Goal: Task Accomplishment & Management: Manage account settings

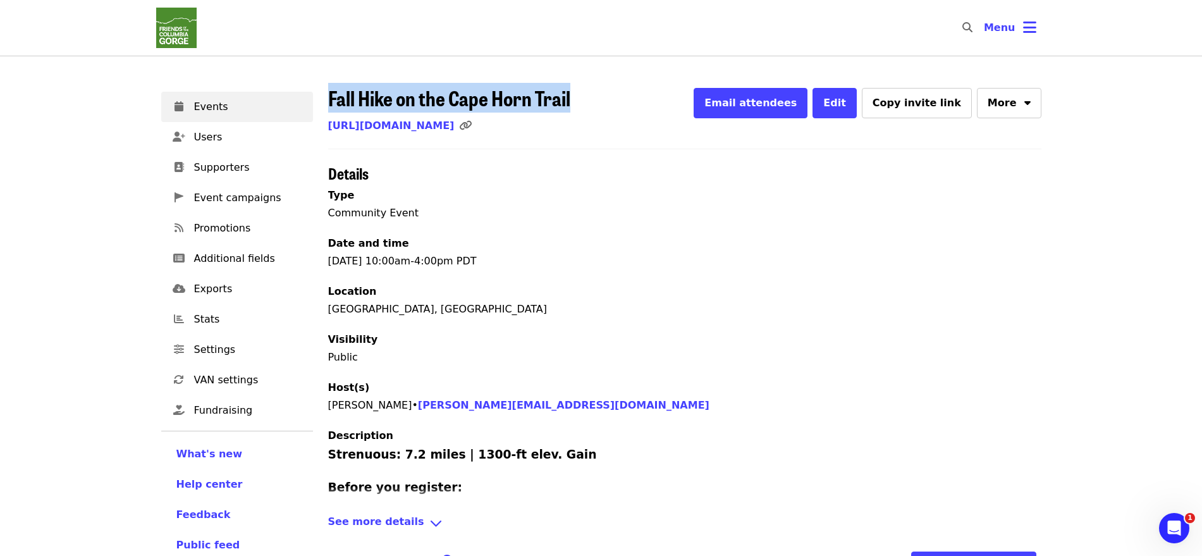
drag, startPoint x: 590, startPoint y: 99, endPoint x: 322, endPoint y: 99, distance: 268.0
click at [320, 99] on div "Fall Hike on the Cape Horn Trail Email attendees Edit Copy invite link More [UR…" at bounding box center [684, 424] width 728 height 690
copy span "Fall Hike on the Cape Horn Trail"
click at [267, 100] on span "Events" at bounding box center [248, 106] width 109 height 15
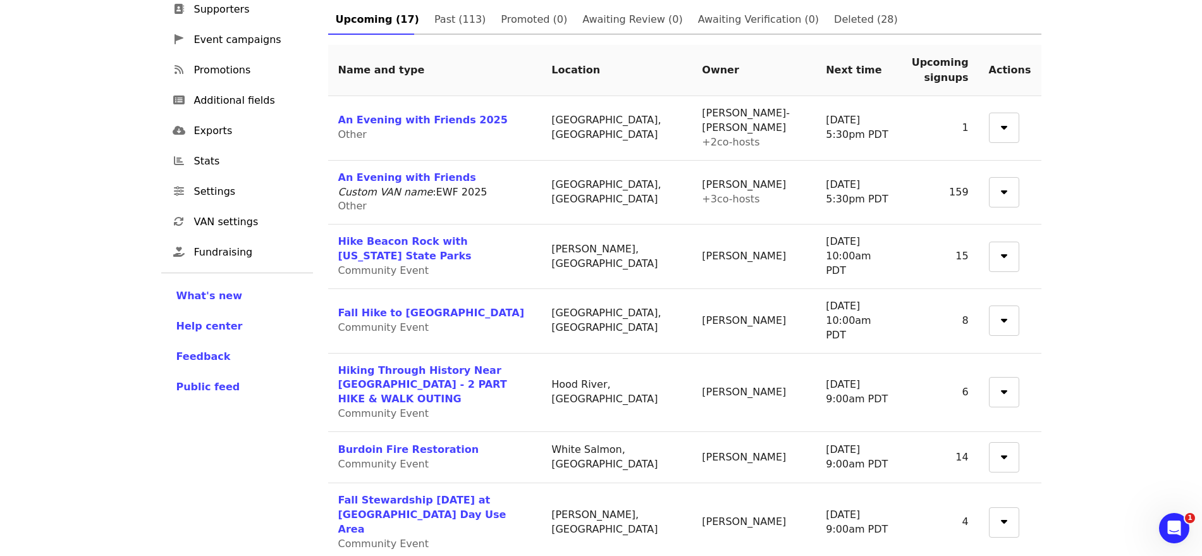
scroll to position [237, 0]
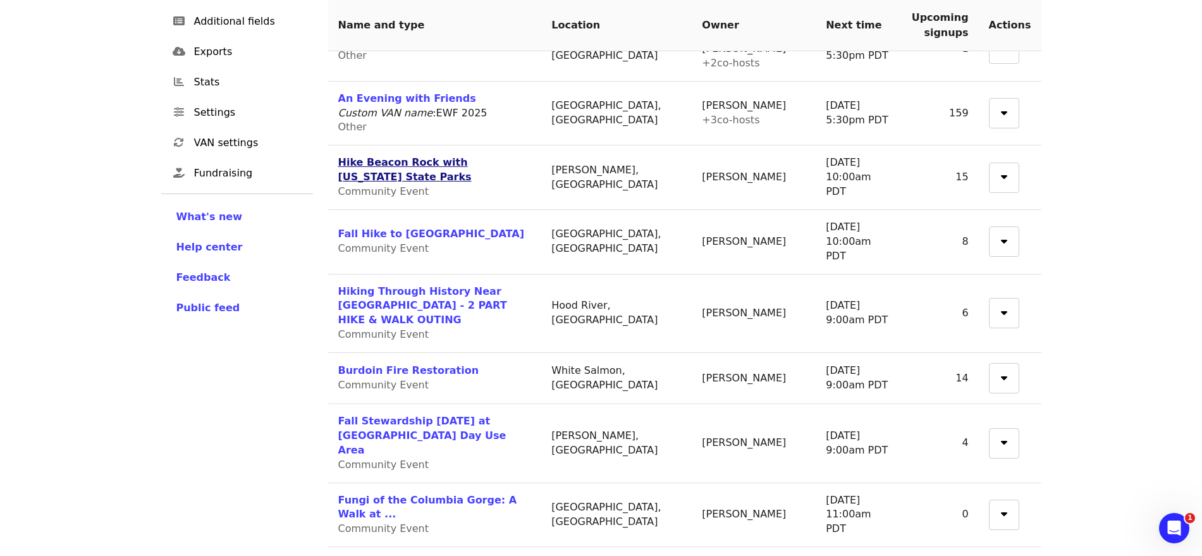
click at [472, 159] on link "Hike Beacon Rock with [US_STATE] State Parks" at bounding box center [404, 169] width 133 height 27
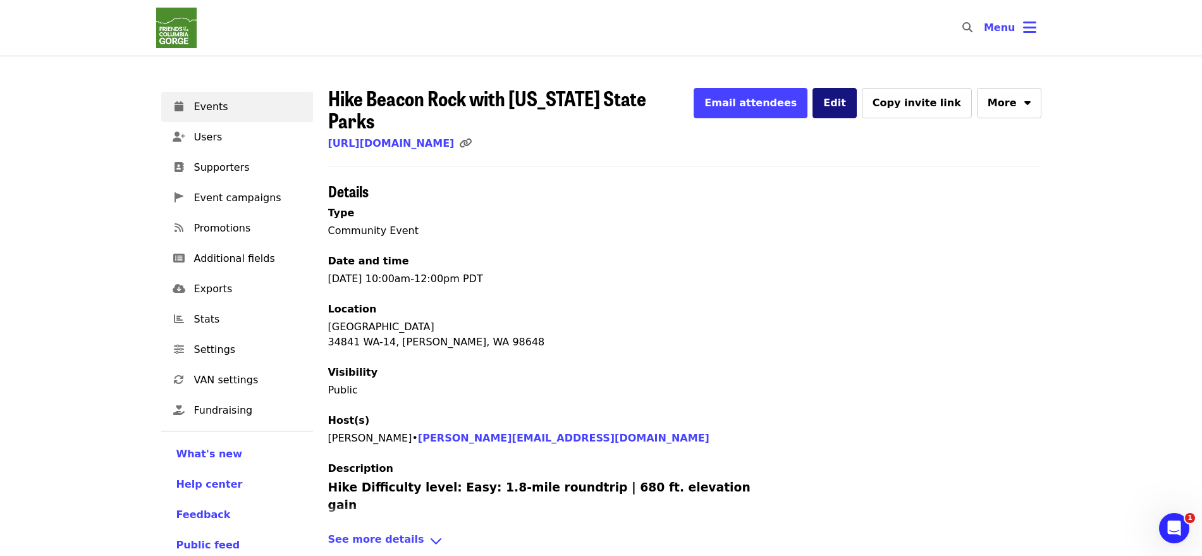
click at [856, 109] on button "Edit" at bounding box center [834, 103] width 44 height 30
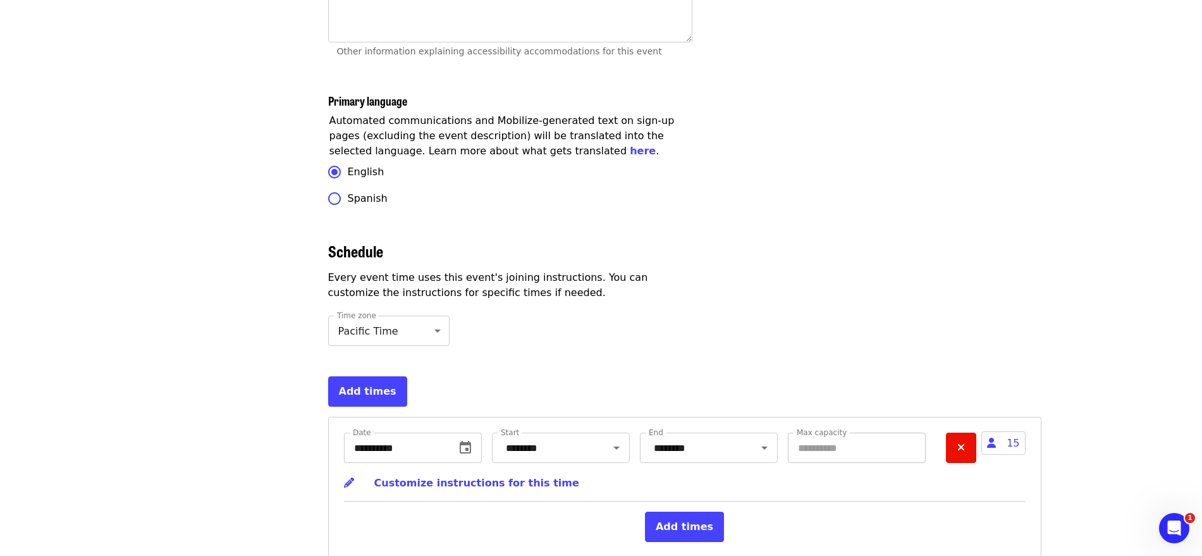
scroll to position [4055, 0]
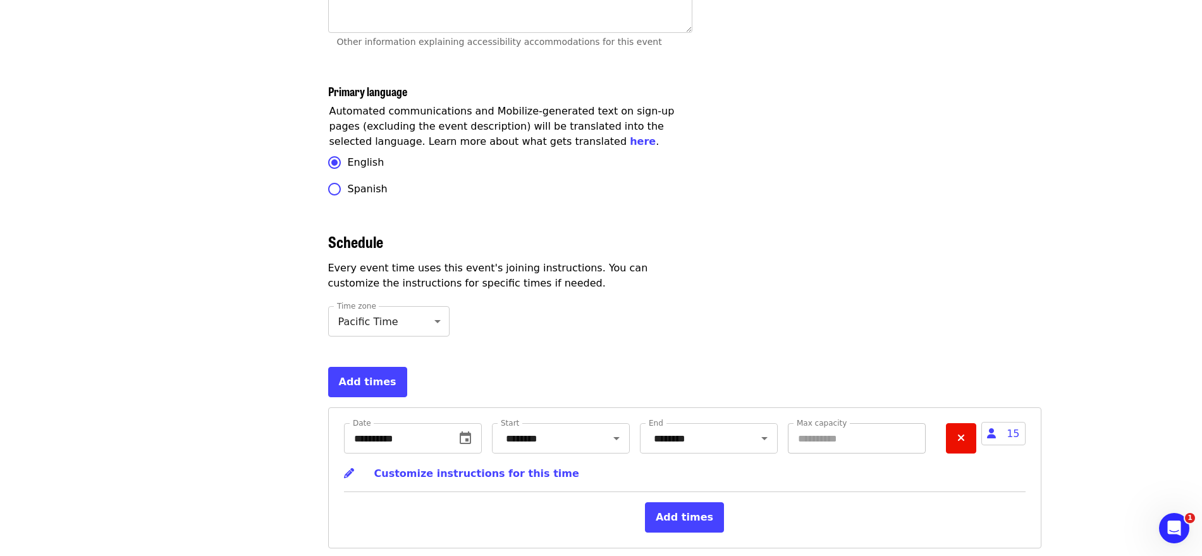
click at [880, 423] on input "**" at bounding box center [857, 438] width 138 height 30
type input "**"
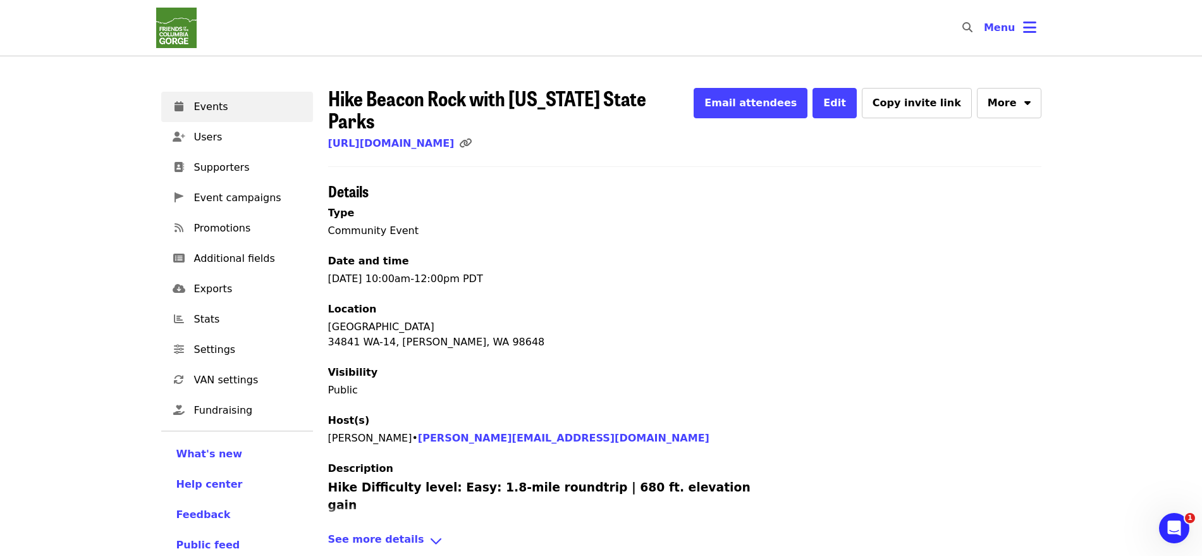
scroll to position [213, 0]
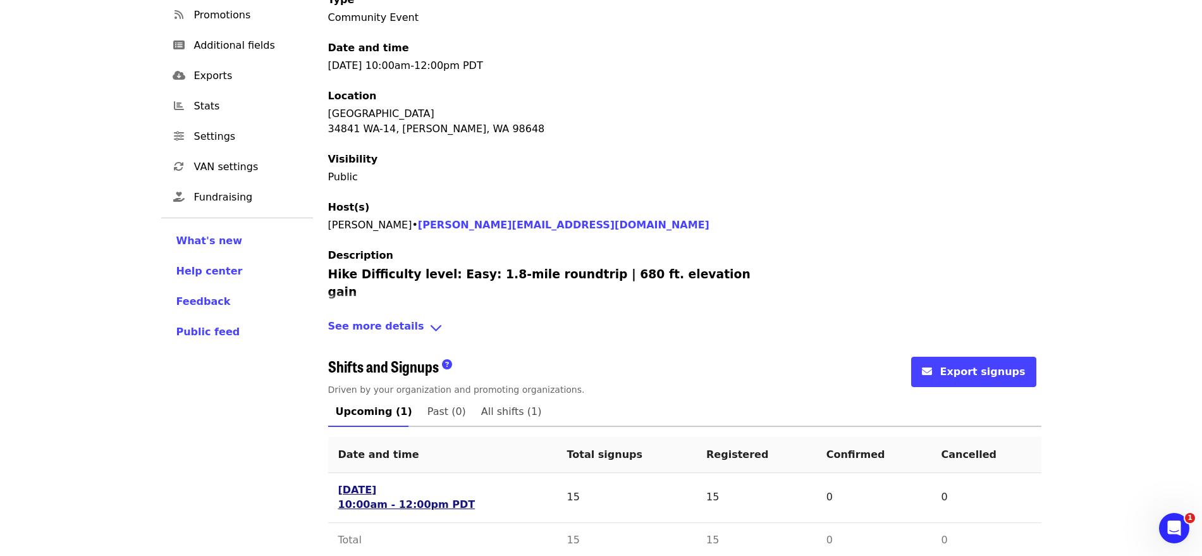
click at [348, 483] on link "[DATE] 10:00am - 12:00pm PDT" at bounding box center [406, 497] width 137 height 29
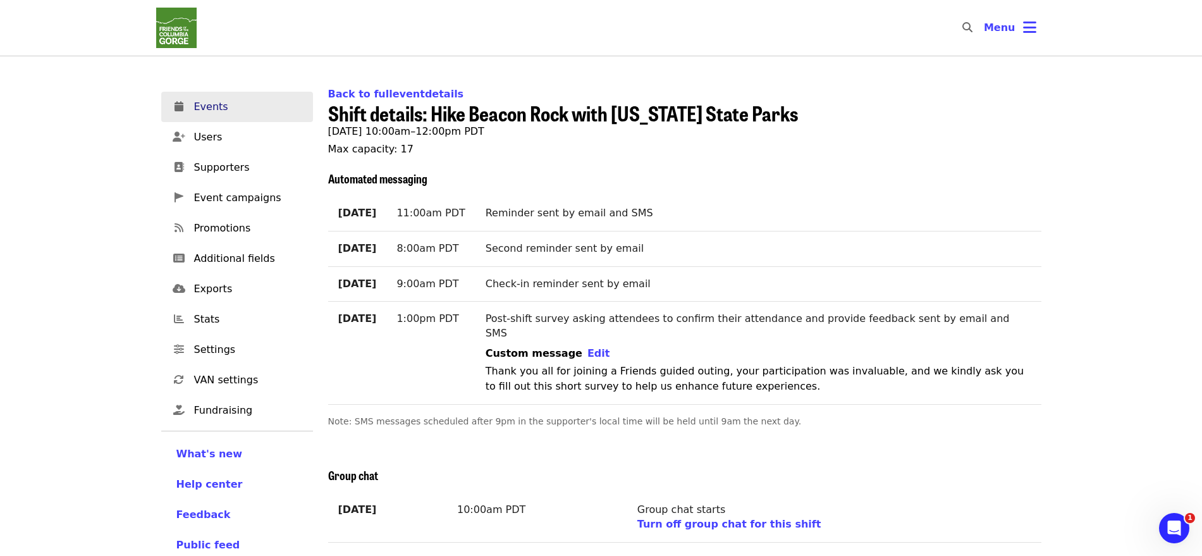
click at [215, 104] on span "Events" at bounding box center [248, 106] width 109 height 15
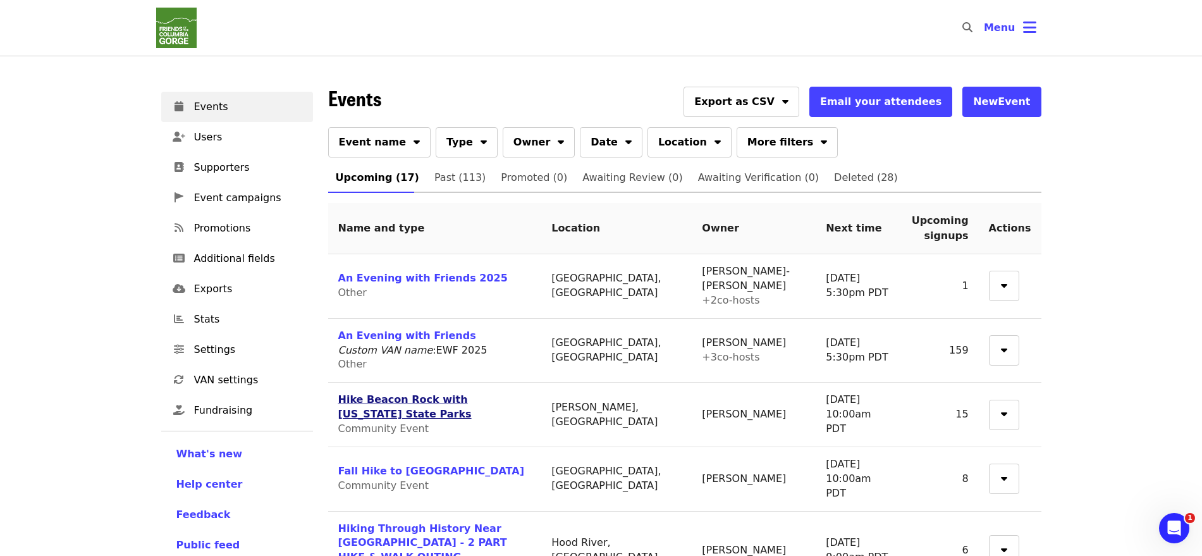
click at [417, 395] on link "Hike Beacon Rock with [US_STATE] State Parks" at bounding box center [404, 406] width 133 height 27
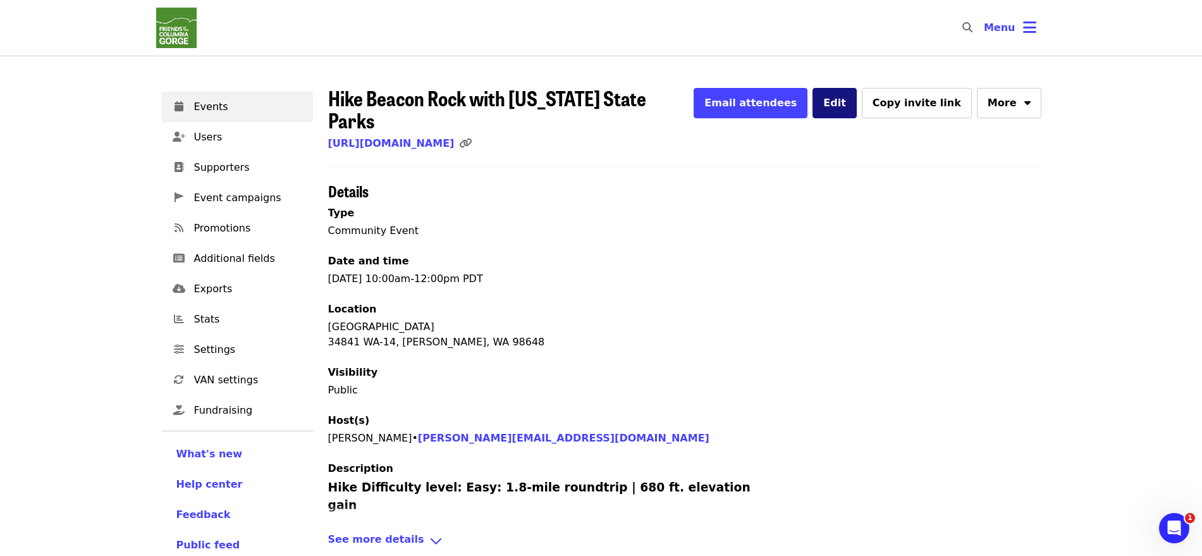
click at [856, 106] on button "Edit" at bounding box center [834, 103] width 44 height 30
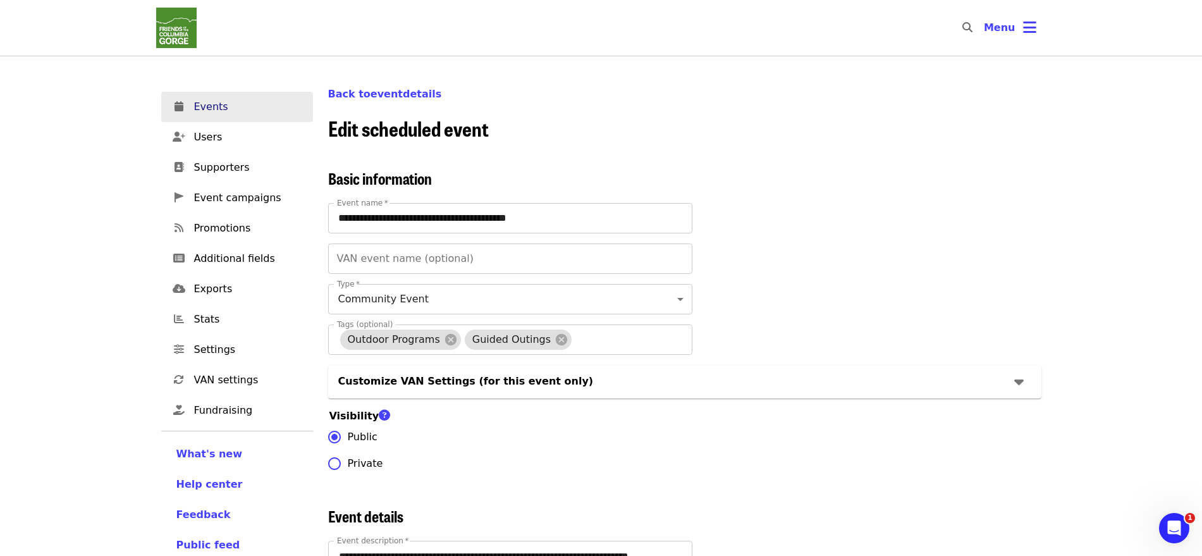
click at [227, 102] on span "Events" at bounding box center [248, 106] width 109 height 15
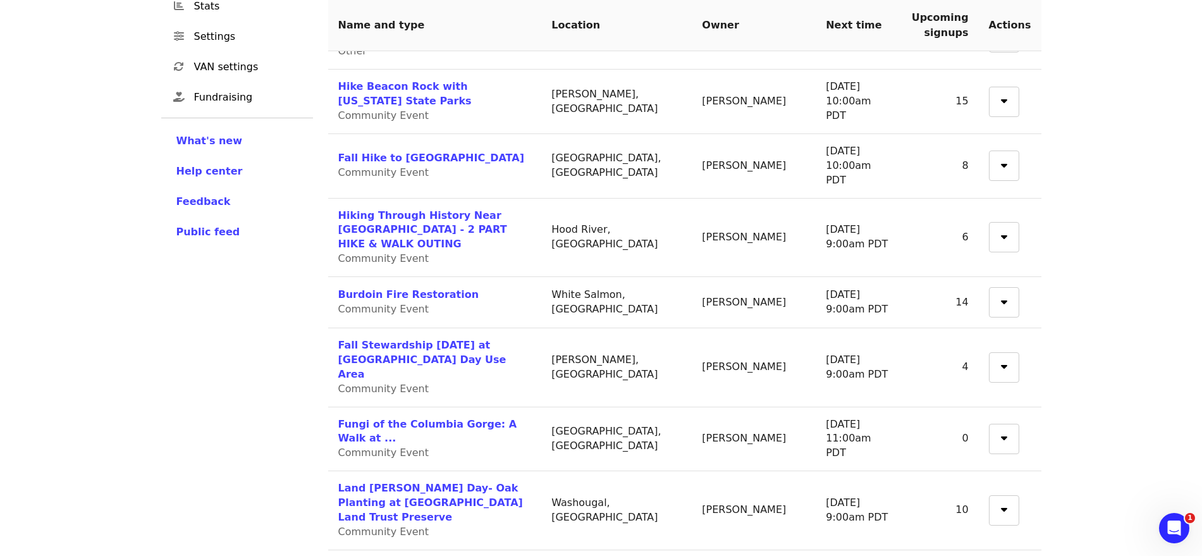
scroll to position [316, 0]
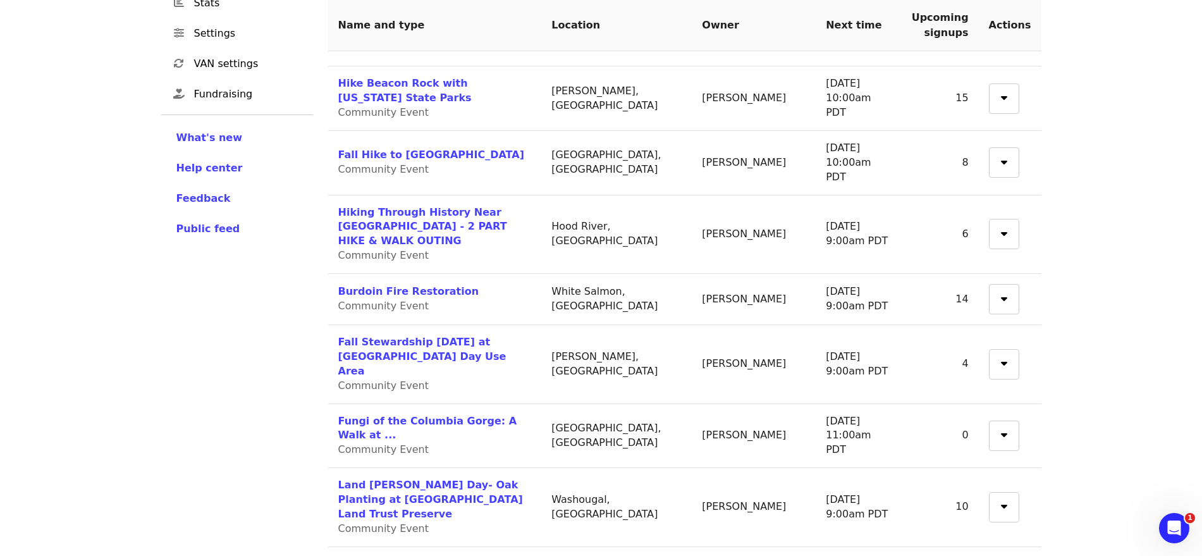
click at [403, 131] on td "Fall Hike to Larch Mountain Crater Community Event" at bounding box center [435, 163] width 214 height 64
click at [415, 149] on link "Fall Hike to [GEOGRAPHIC_DATA]" at bounding box center [431, 155] width 186 height 12
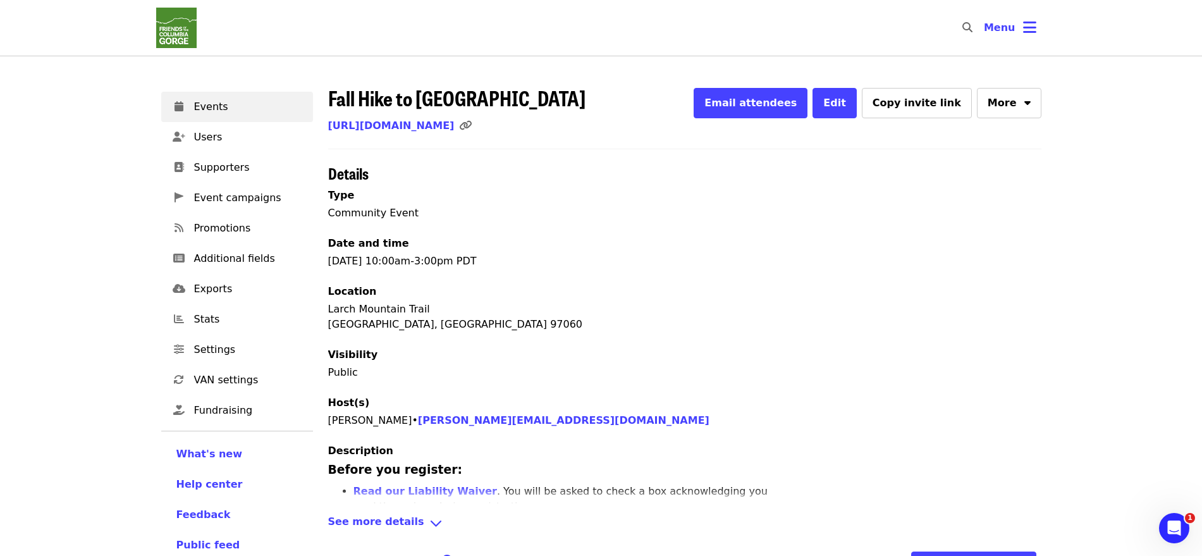
click at [561, 99] on span "Fall Hike to [GEOGRAPHIC_DATA]" at bounding box center [456, 98] width 257 height 30
click at [560, 99] on span "Fall Hike to [GEOGRAPHIC_DATA]" at bounding box center [456, 98] width 257 height 30
click at [559, 99] on span "Fall Hike to [GEOGRAPHIC_DATA]" at bounding box center [456, 98] width 257 height 30
copy span "Fall Hike to [GEOGRAPHIC_DATA]"
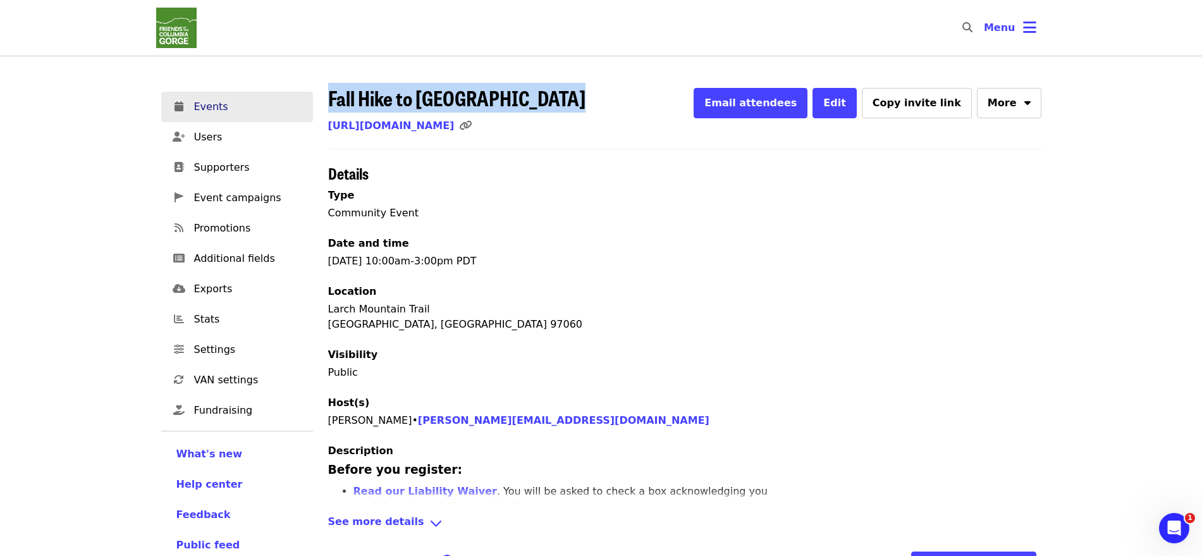
click at [246, 107] on span "Events" at bounding box center [248, 106] width 109 height 15
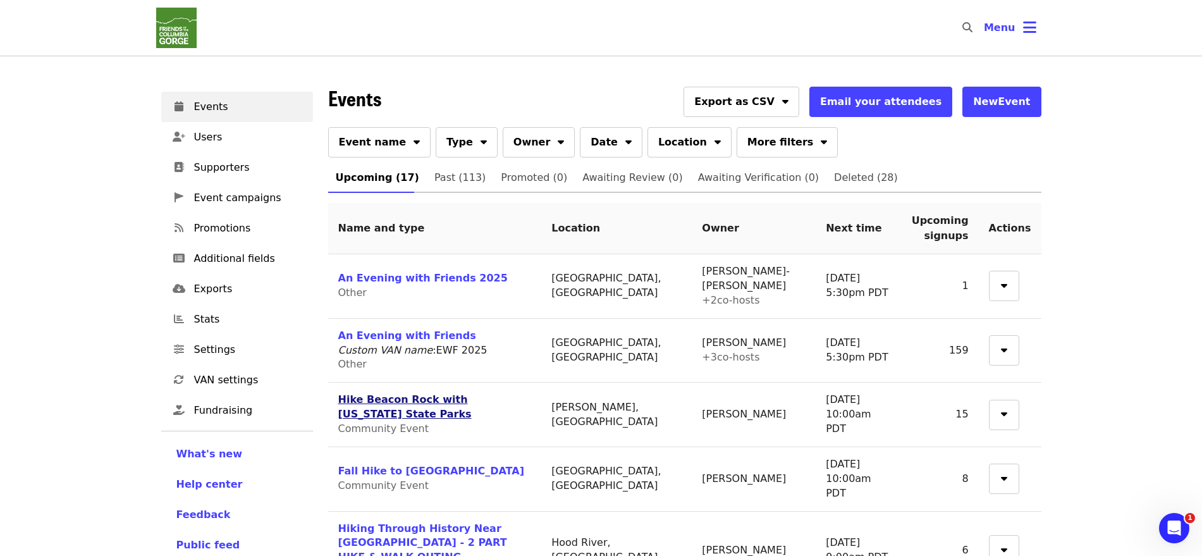
click at [448, 393] on link "Hike Beacon Rock with [US_STATE] State Parks" at bounding box center [404, 406] width 133 height 27
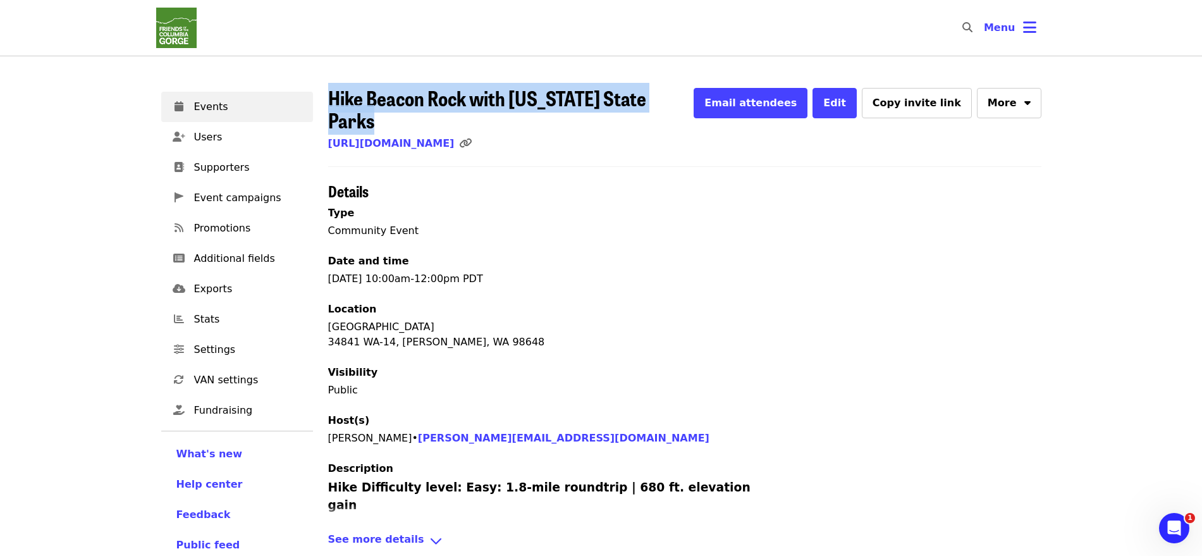
drag, startPoint x: 701, startPoint y: 94, endPoint x: 328, endPoint y: 93, distance: 372.9
click at [328, 93] on div "Hike Beacon Rock with [US_STATE] State Parks Email attendees Edit Copy invite l…" at bounding box center [684, 111] width 713 height 49
copy span "Hike Beacon Rock with [US_STATE] State Parks"
click at [223, 121] on link "Events" at bounding box center [237, 107] width 152 height 30
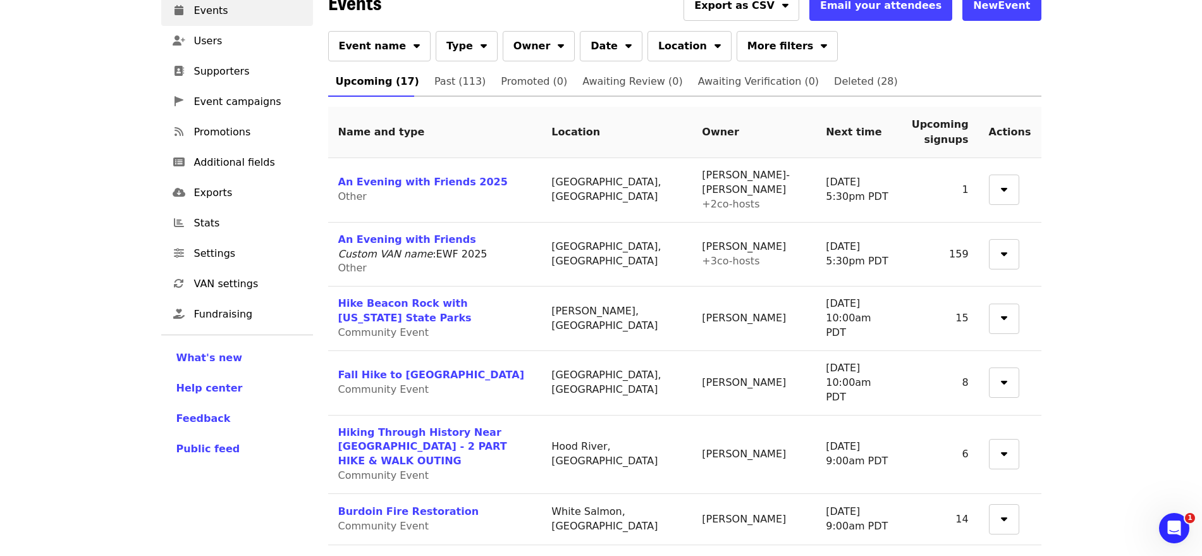
scroll to position [237, 0]
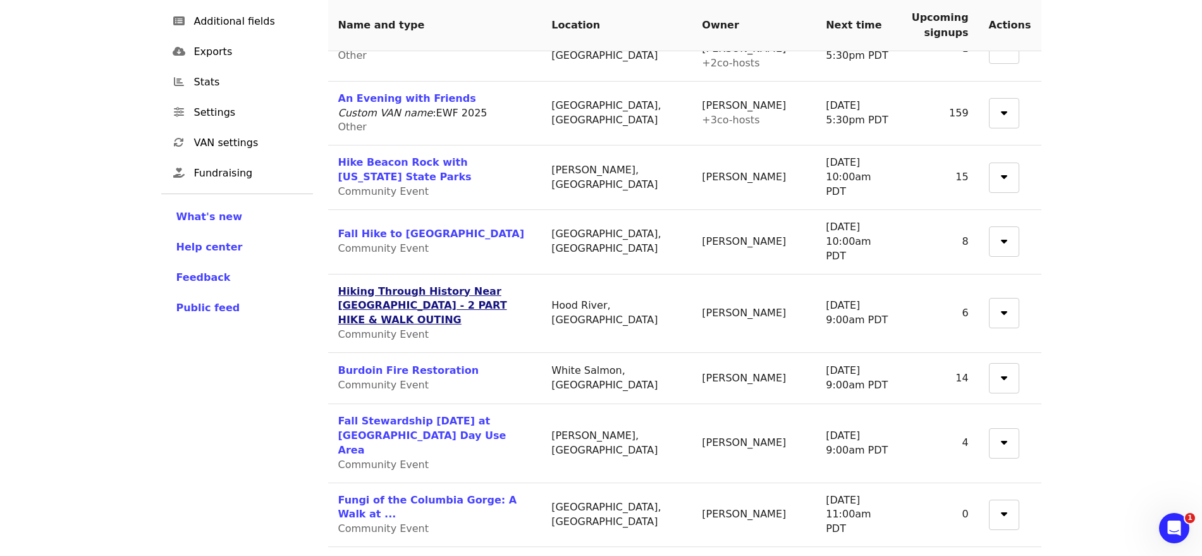
click at [420, 285] on link "Hiking Through History Near [GEOGRAPHIC_DATA] - 2 PART HIKE & WALK OUTING" at bounding box center [422, 305] width 169 height 41
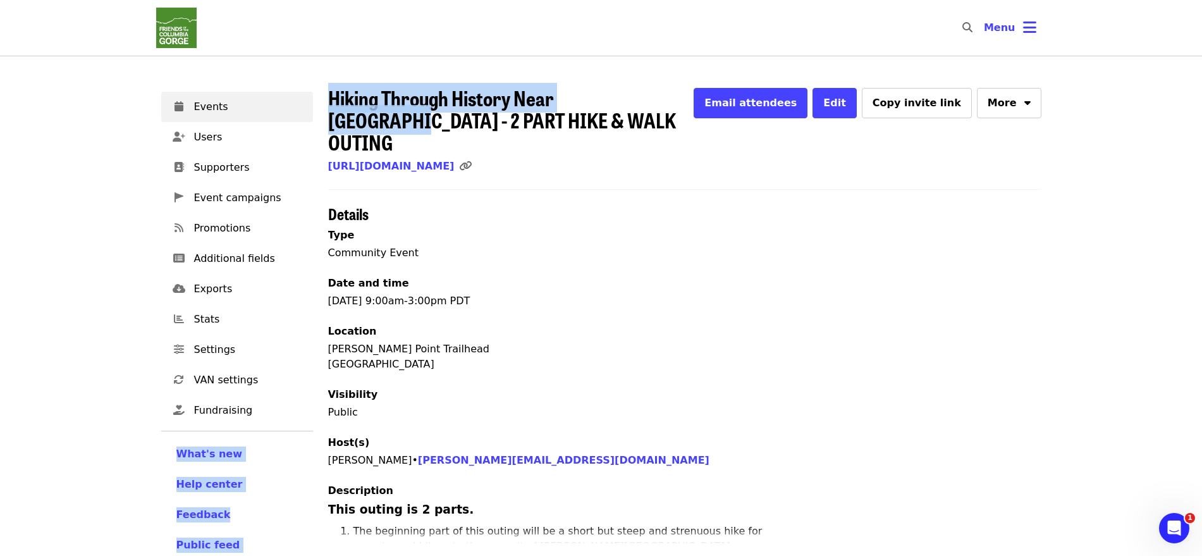
drag, startPoint x: 641, startPoint y: 102, endPoint x: 317, endPoint y: 100, distance: 324.2
click at [317, 100] on div "Events Users Supporters Event campaigns Promotions Additional fields Exports St…" at bounding box center [601, 444] width 895 height 731
click at [385, 99] on span "Hiking Through History Near [GEOGRAPHIC_DATA] - 2 PART HIKE & WALK OUTING" at bounding box center [502, 120] width 348 height 74
drag, startPoint x: 640, startPoint y: 98, endPoint x: 327, endPoint y: 95, distance: 312.9
click at [325, 94] on div "Hiking Through History Near [GEOGRAPHIC_DATA] - 2 PART HIKE & WALK OUTING Email…" at bounding box center [684, 444] width 728 height 731
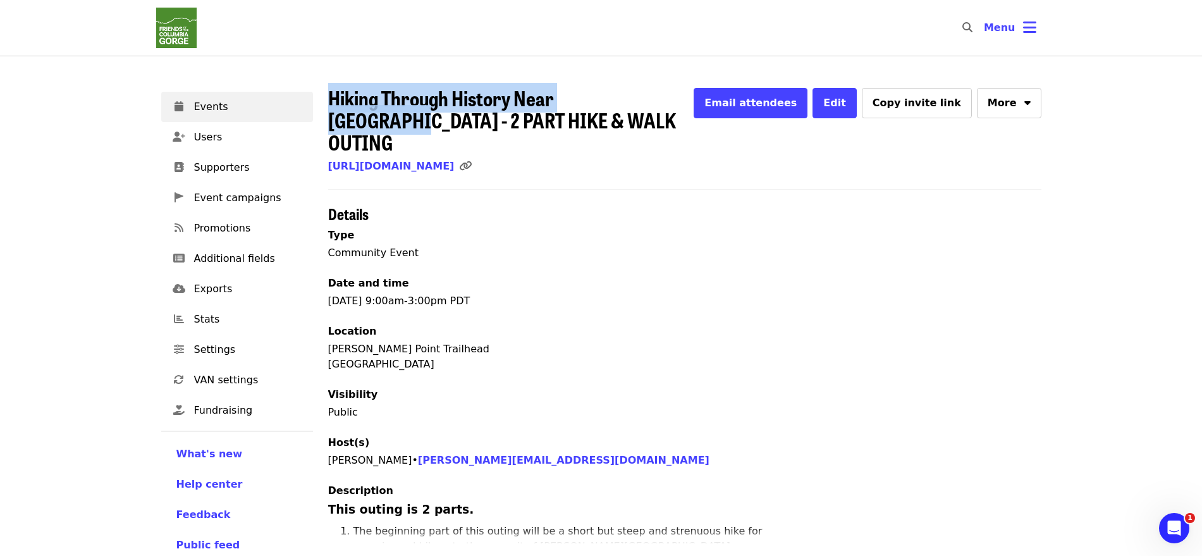
copy span "Hiking Through History Near [GEOGRAPHIC_DATA]"
